Goal: Find specific page/section

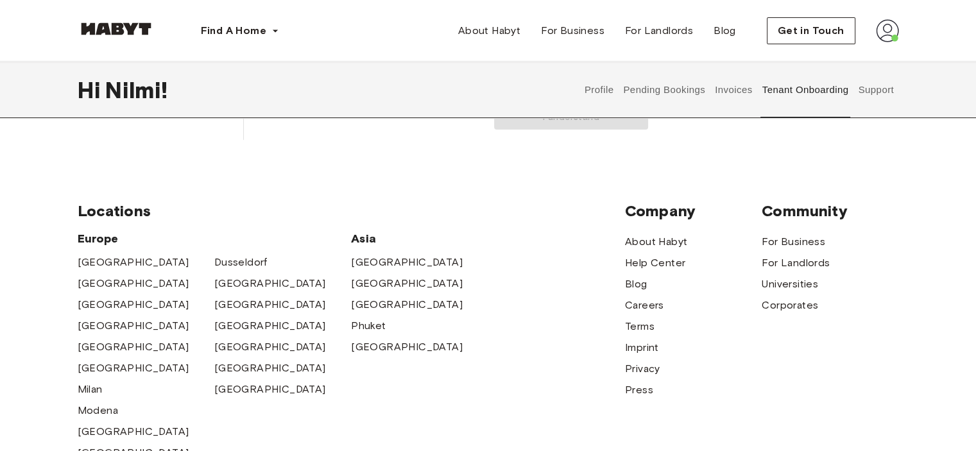
scroll to position [64, 0]
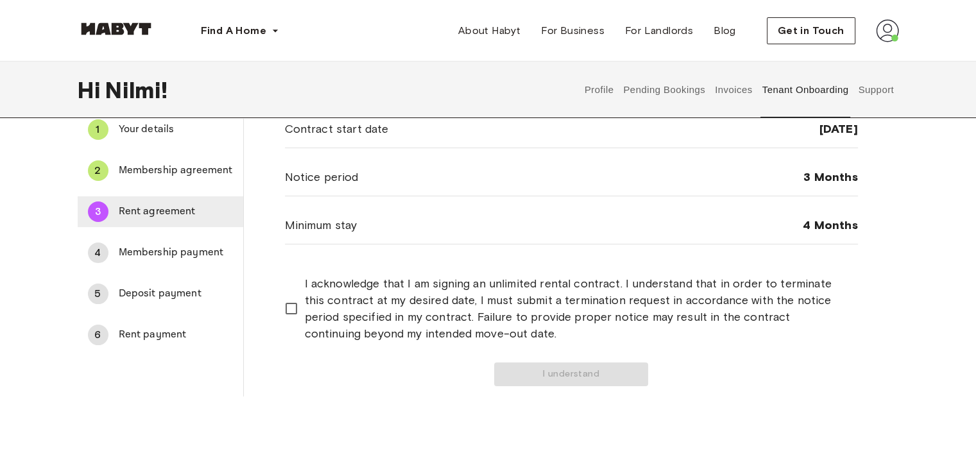
click at [159, 220] on div "3 Rent agreement" at bounding box center [161, 211] width 166 height 31
click at [166, 205] on span "Rent agreement" at bounding box center [176, 211] width 114 height 15
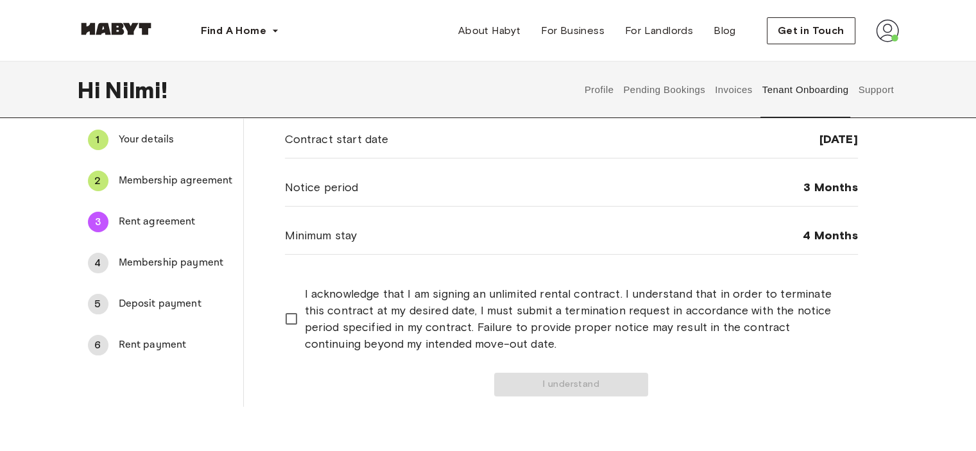
scroll to position [0, 0]
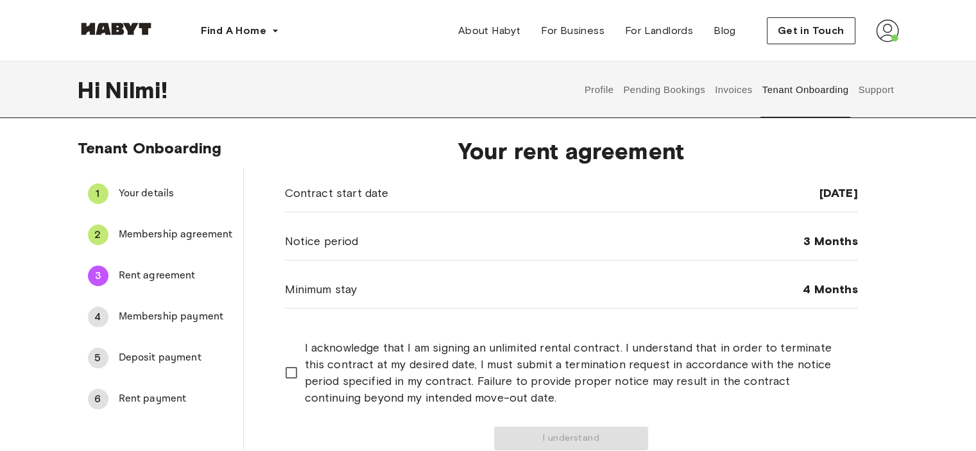
click at [192, 238] on span "Membership agreement" at bounding box center [176, 234] width 114 height 15
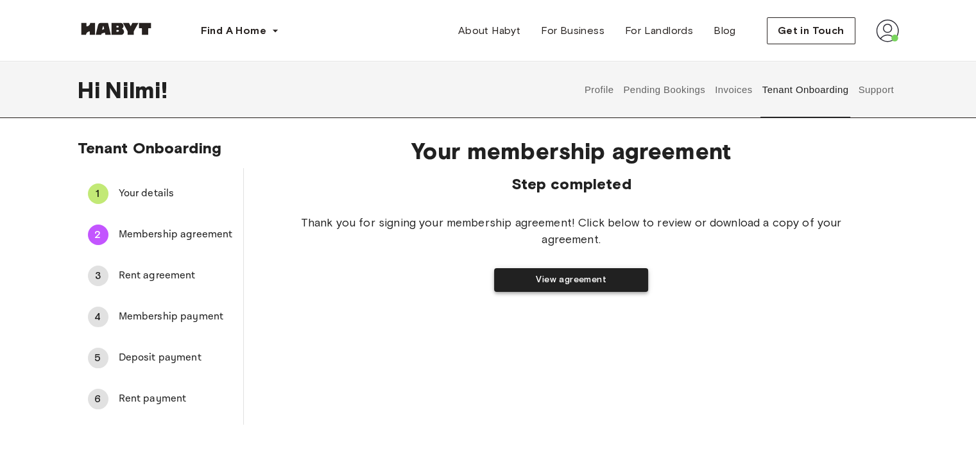
click at [556, 277] on button "View agreement" at bounding box center [571, 280] width 154 height 24
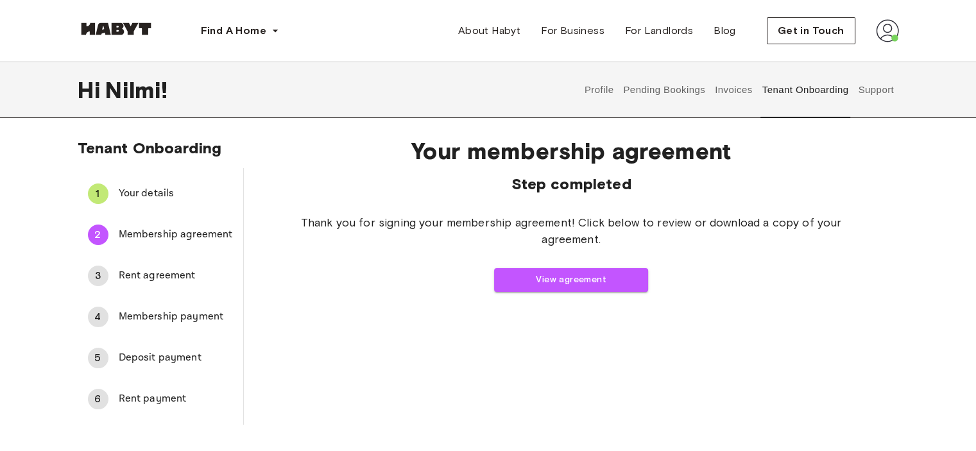
click at [144, 279] on span "Rent agreement" at bounding box center [176, 275] width 114 height 15
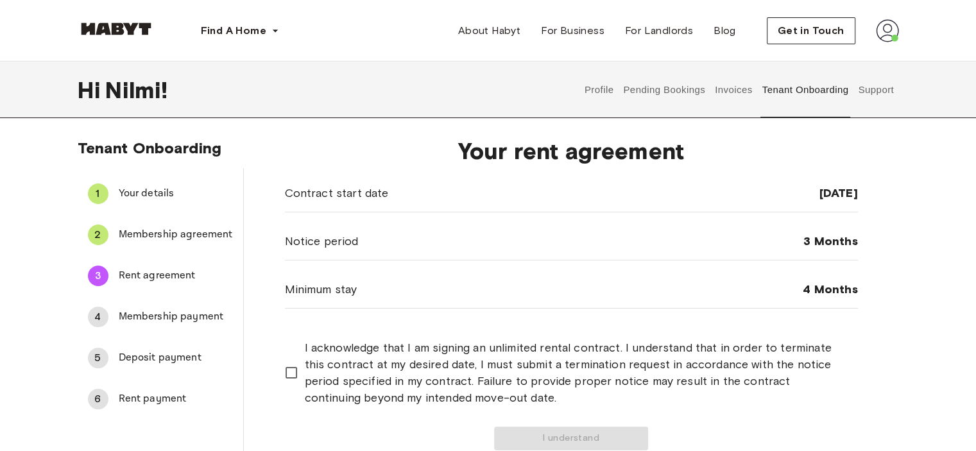
click at [131, 323] on span "Membership payment" at bounding box center [176, 316] width 114 height 15
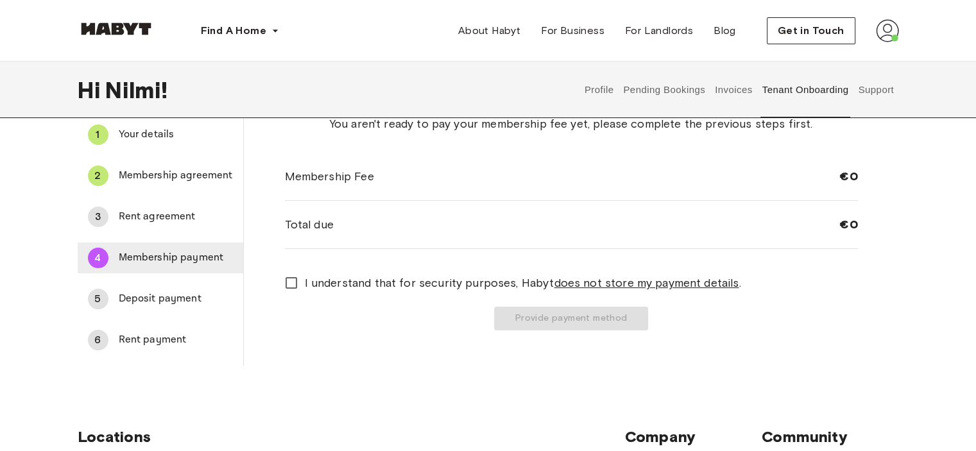
scroll to position [128, 0]
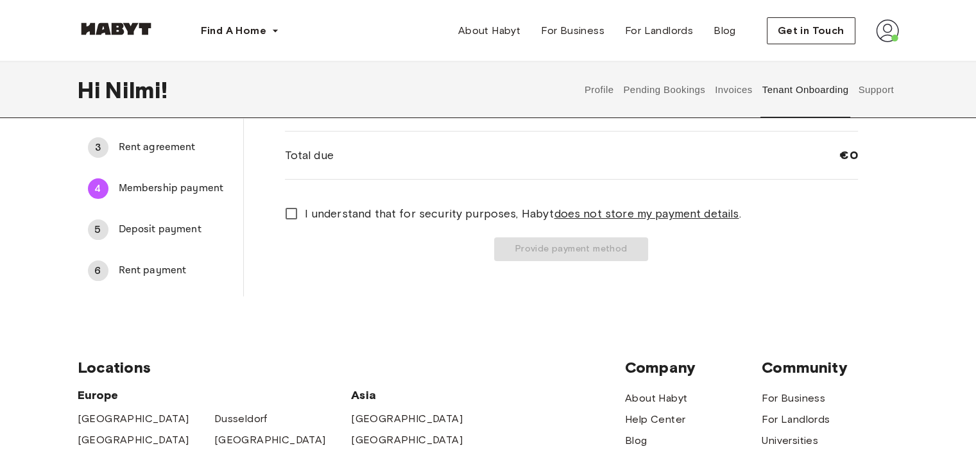
click at [132, 235] on span "Deposit payment" at bounding box center [176, 229] width 114 height 15
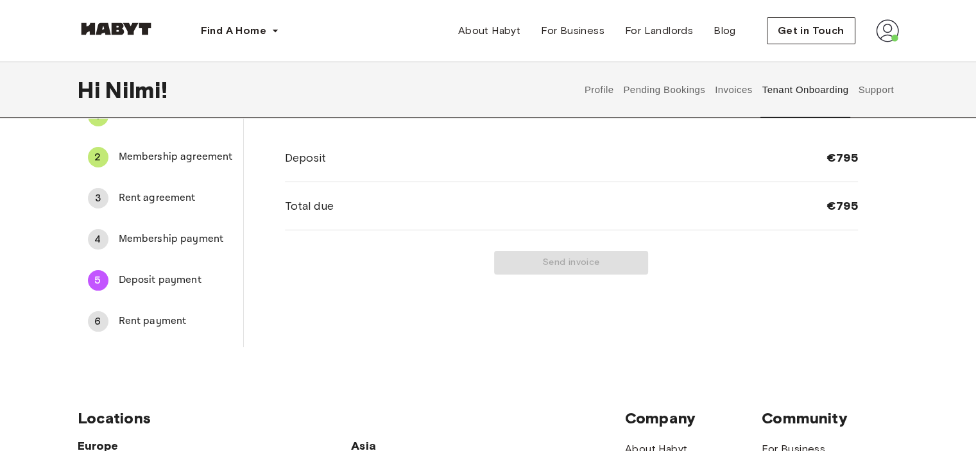
scroll to position [0, 0]
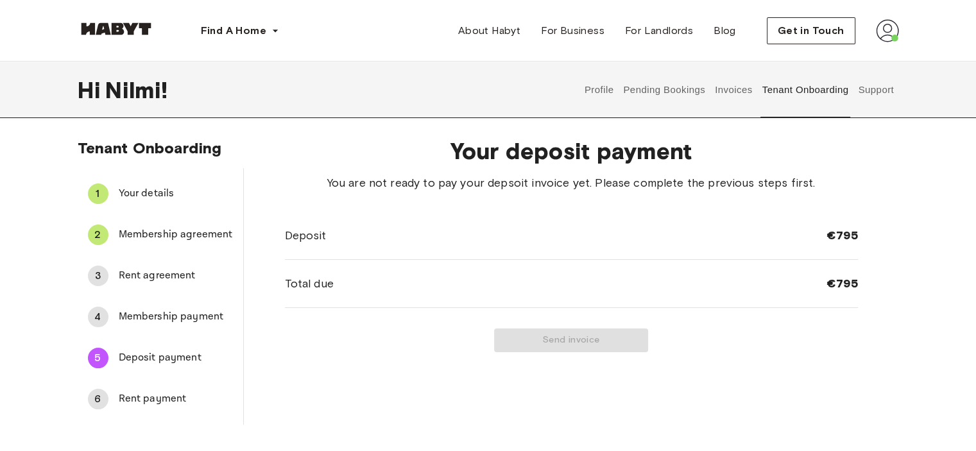
click at [162, 400] on span "Rent payment" at bounding box center [176, 398] width 114 height 15
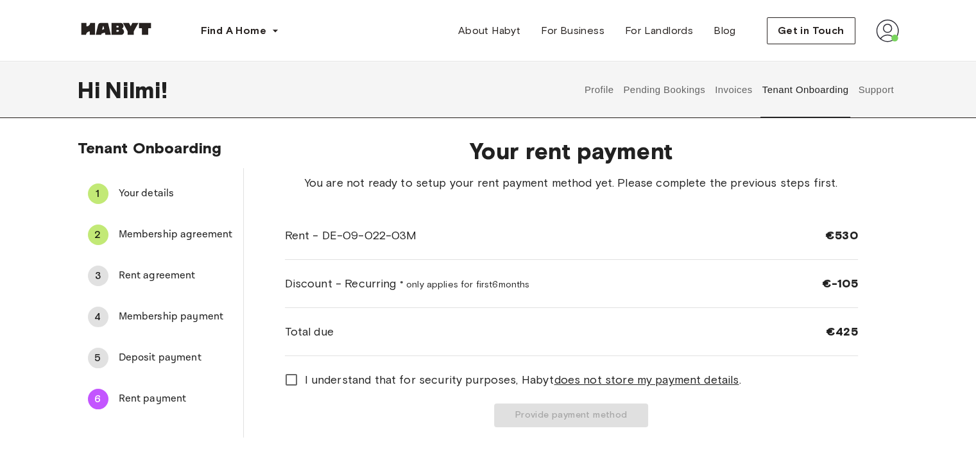
click at [153, 226] on div "2 Membership agreement" at bounding box center [161, 234] width 166 height 31
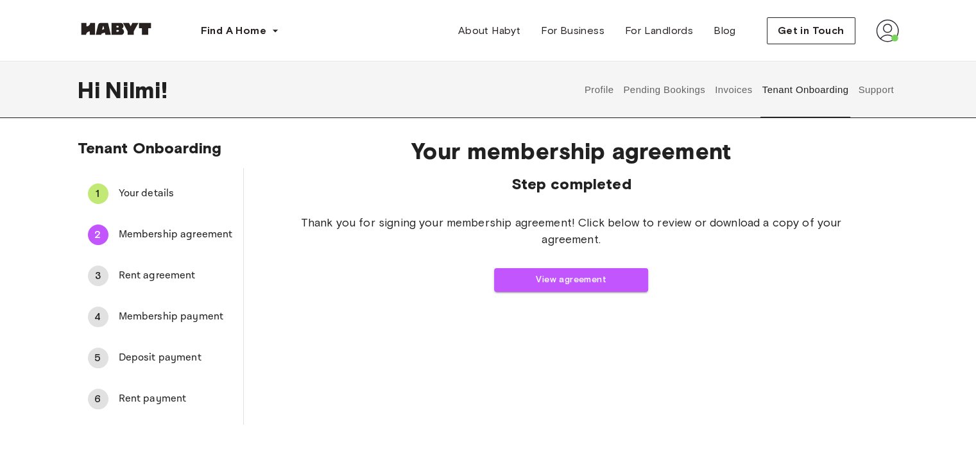
click at [126, 277] on span "Rent agreement" at bounding box center [176, 275] width 114 height 15
